Goal: Task Accomplishment & Management: Use online tool/utility

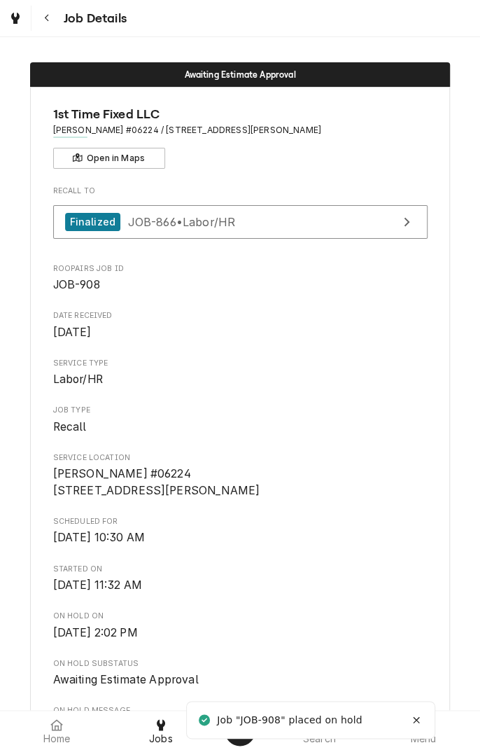
click at [53, 20] on div "Navigate back" at bounding box center [47, 18] width 14 height 14
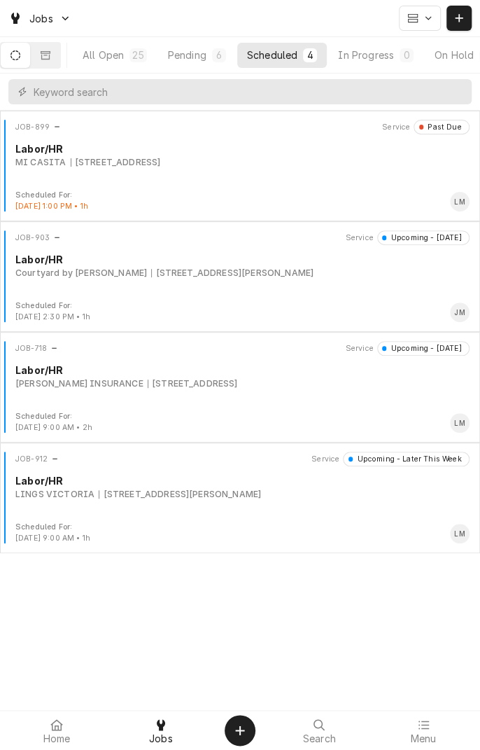
click at [384, 281] on div "JOB-903 Service Upcoming - Today Labor/HR Courtyard by Marriott 8002 N Navarro …" at bounding box center [240, 265] width 469 height 70
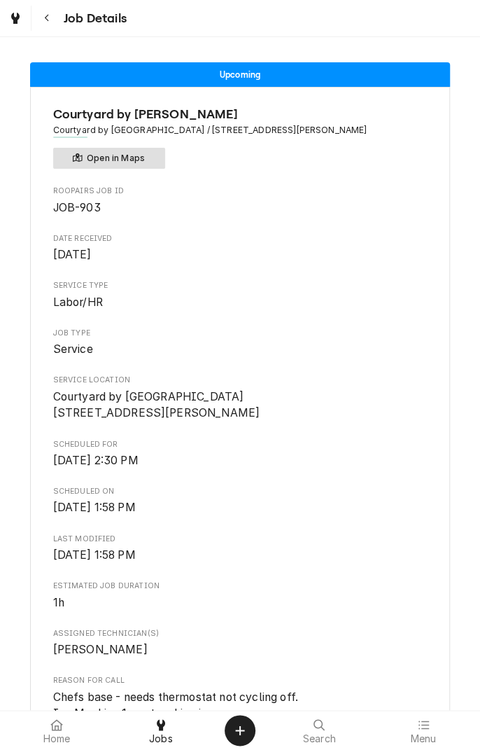
click at [133, 160] on button "Open in Maps" at bounding box center [109, 158] width 112 height 21
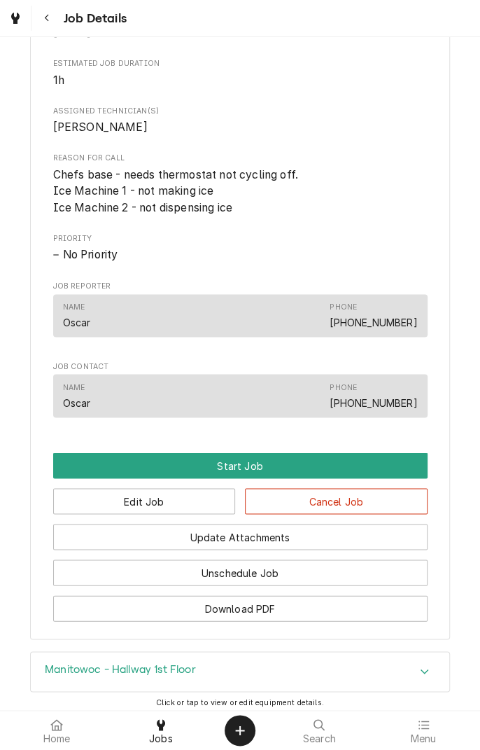
scroll to position [525, 0]
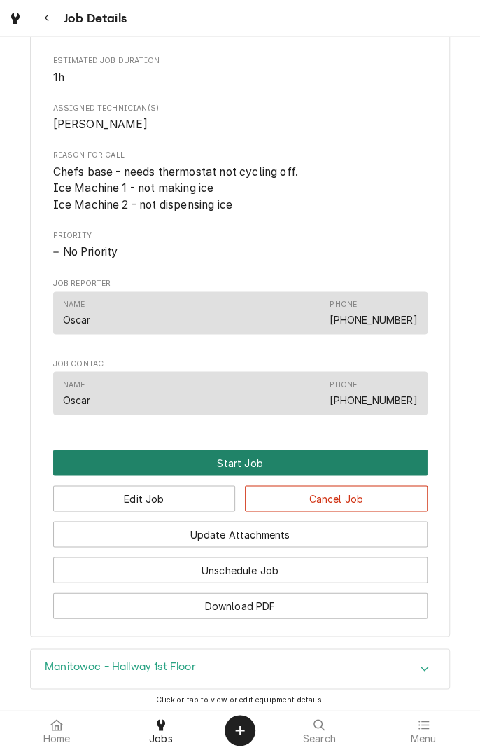
click at [288, 470] on button "Start Job" at bounding box center [240, 462] width 375 height 26
